Goal: Information Seeking & Learning: Find specific page/section

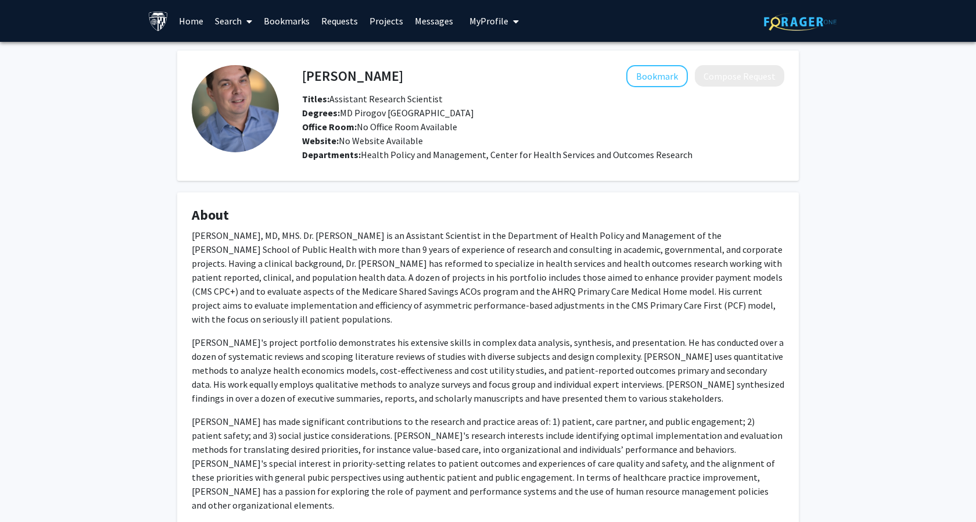
click at [230, 24] on link "Search" at bounding box center [233, 21] width 49 height 41
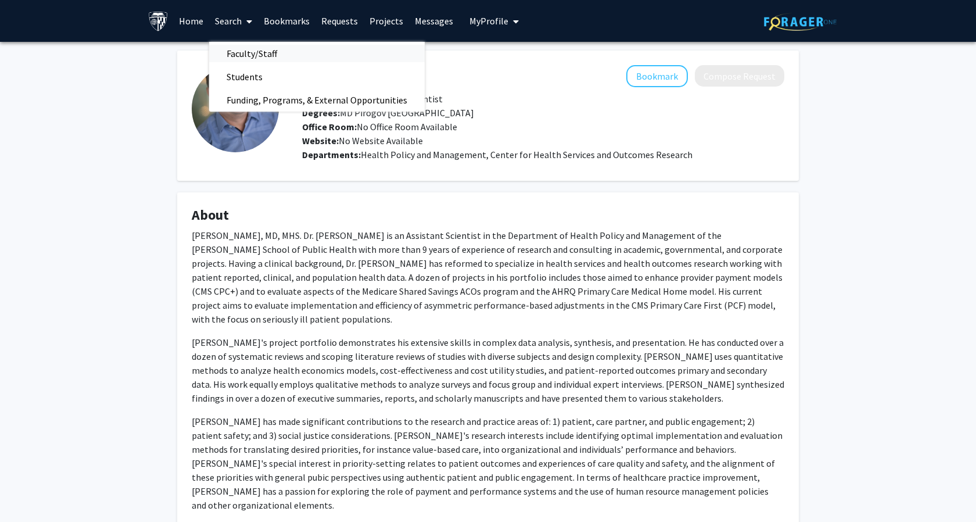
click at [235, 51] on span "Faculty/Staff" at bounding box center [251, 53] width 85 height 23
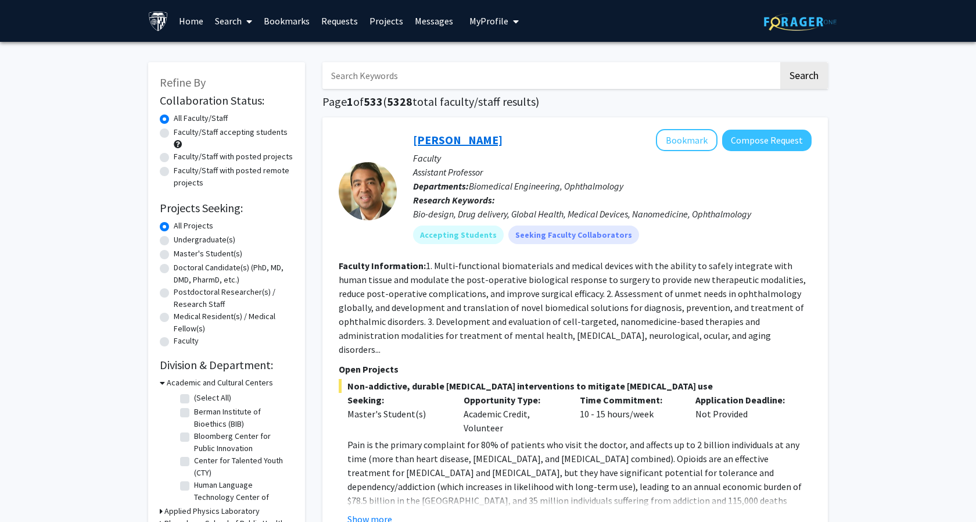
click at [432, 138] on link "[PERSON_NAME]" at bounding box center [458, 140] width 90 height 15
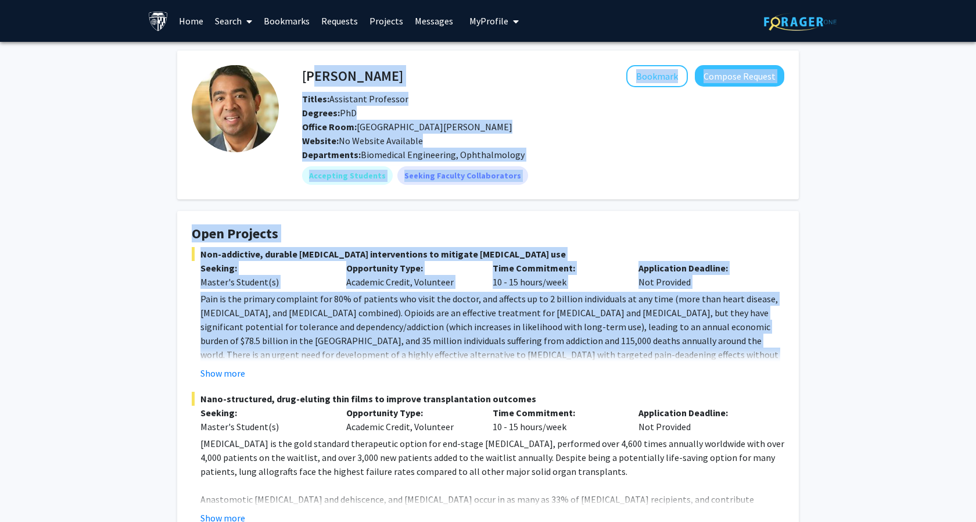
drag, startPoint x: 307, startPoint y: 75, endPoint x: 730, endPoint y: 353, distance: 506.2
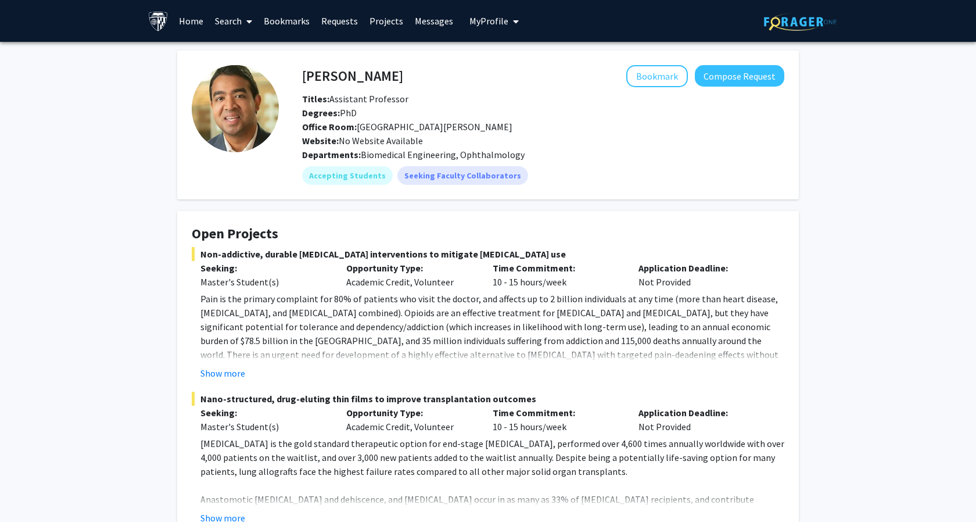
click at [250, 23] on icon at bounding box center [249, 21] width 6 height 9
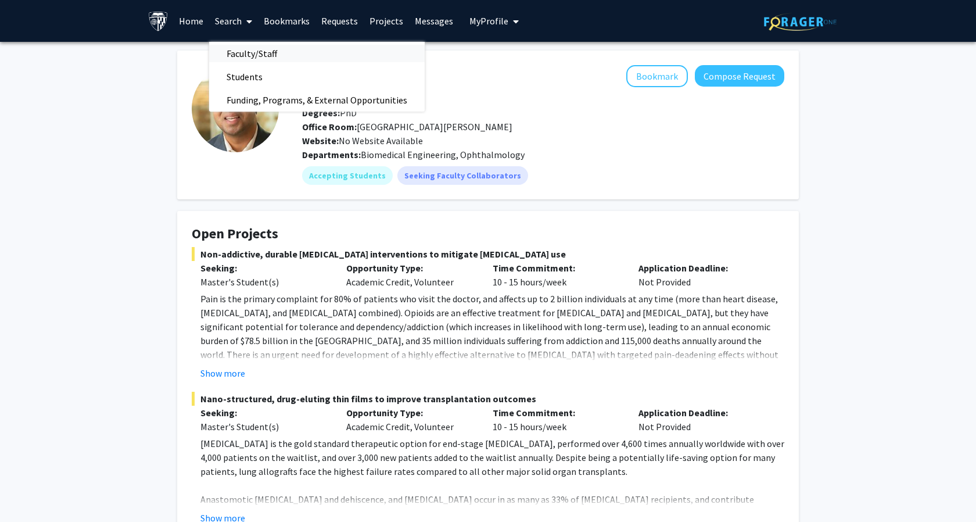
click at [245, 57] on span "Faculty/Staff" at bounding box center [251, 53] width 85 height 23
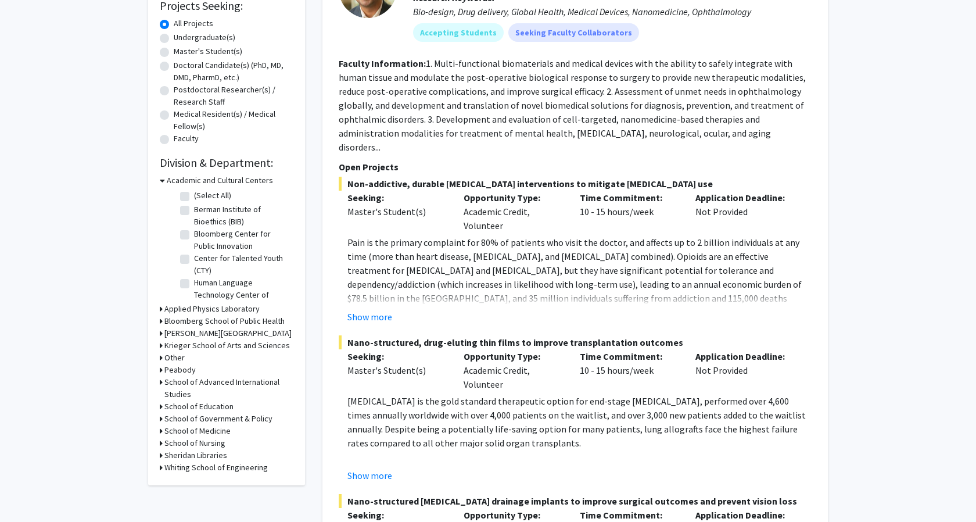
scroll to position [205, 0]
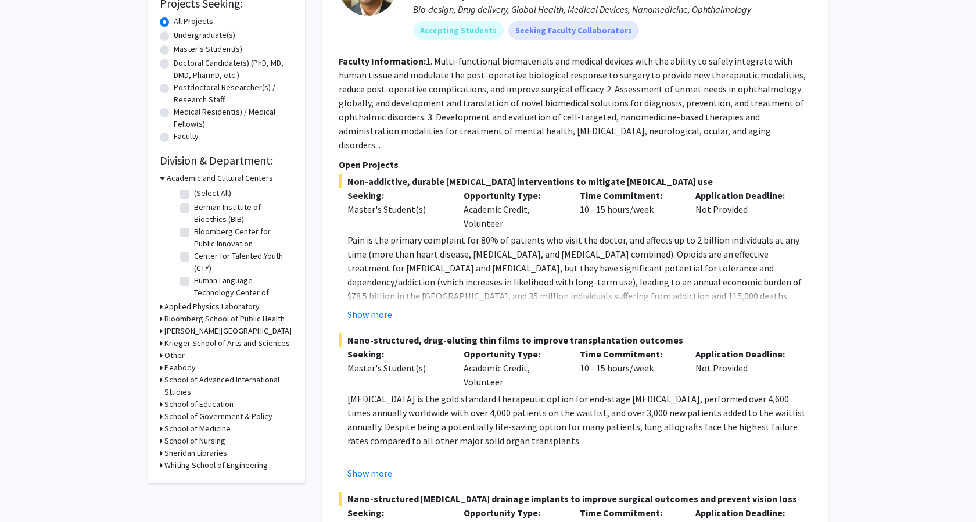
click at [163, 463] on div "Whiting School of Engineering" at bounding box center [227, 465] width 134 height 12
click at [160, 466] on icon at bounding box center [161, 465] width 3 height 12
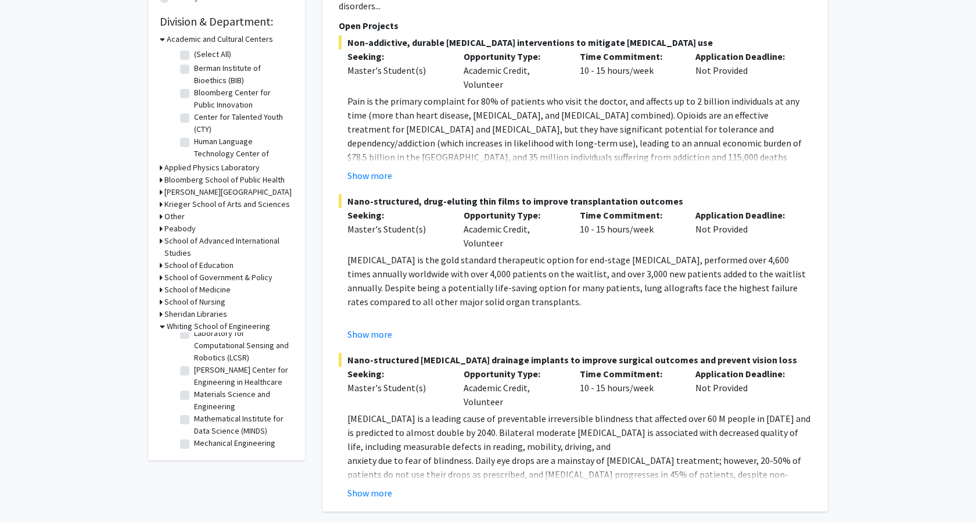
scroll to position [459, 0]
click at [194, 440] on label "Mechanical Engineering" at bounding box center [234, 441] width 81 height 12
click at [194, 440] on input "Mechanical Engineering" at bounding box center [198, 439] width 8 height 8
checkbox input "true"
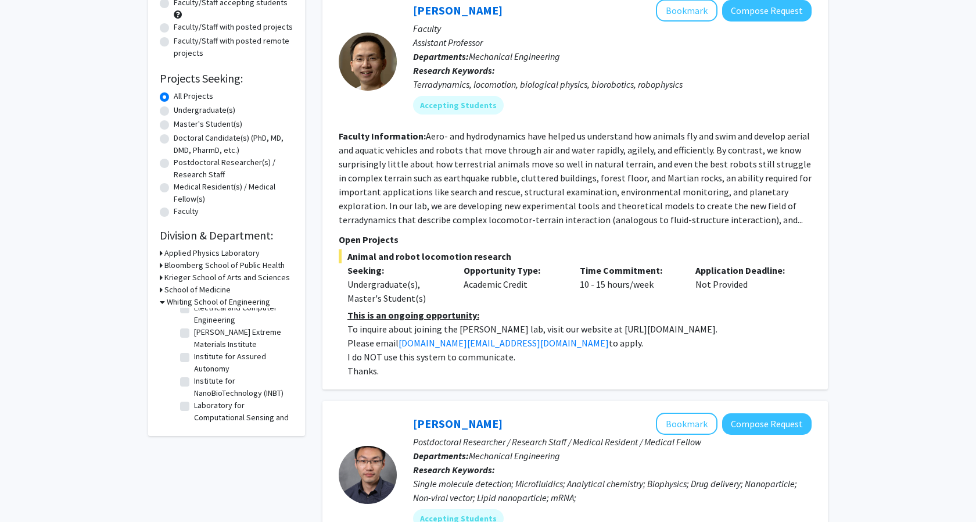
scroll to position [120, 0]
click at [194, 371] on label "Laboratory for Computational Sensing and Robotics (LCSR)" at bounding box center [242, 384] width 96 height 37
click at [194, 371] on input "Laboratory for Computational Sensing and Robotics (LCSR)" at bounding box center [198, 370] width 8 height 8
checkbox input "true"
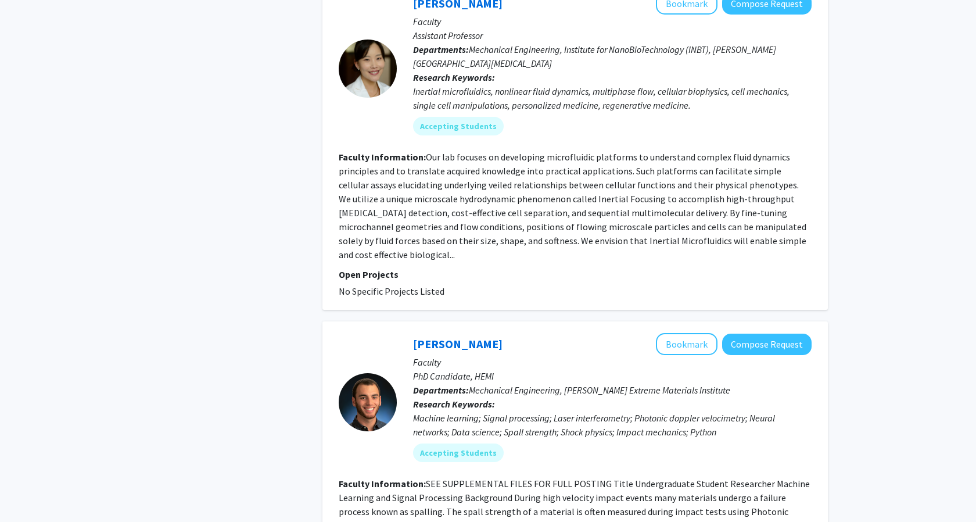
scroll to position [3688, 0]
